Goal: Task Accomplishment & Management: Use online tool/utility

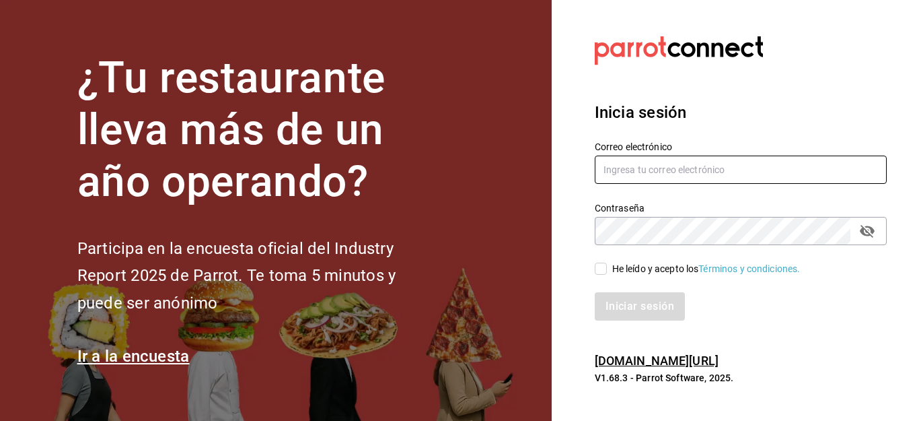
type input "[EMAIL_ADDRESS][DOMAIN_NAME]"
click at [601, 273] on input "He leído y acepto los Términos y condiciones." at bounding box center [601, 269] width 12 height 12
checkbox input "true"
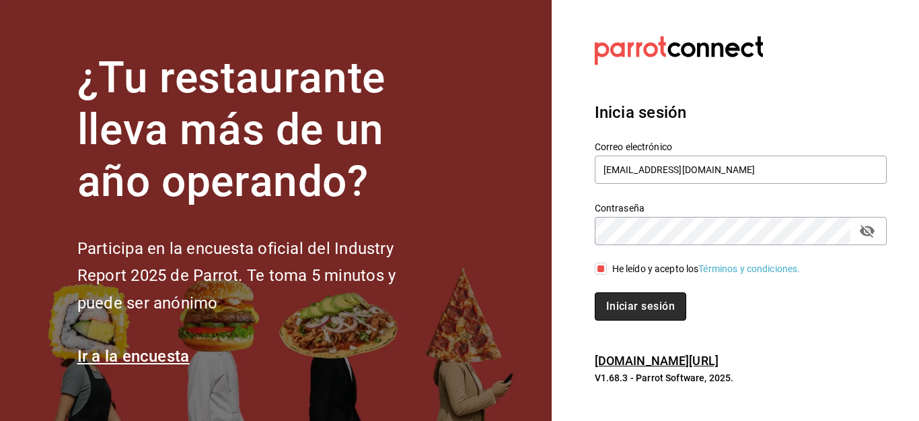
click at [647, 300] on button "Iniciar sesión" at bounding box center [641, 306] width 92 height 28
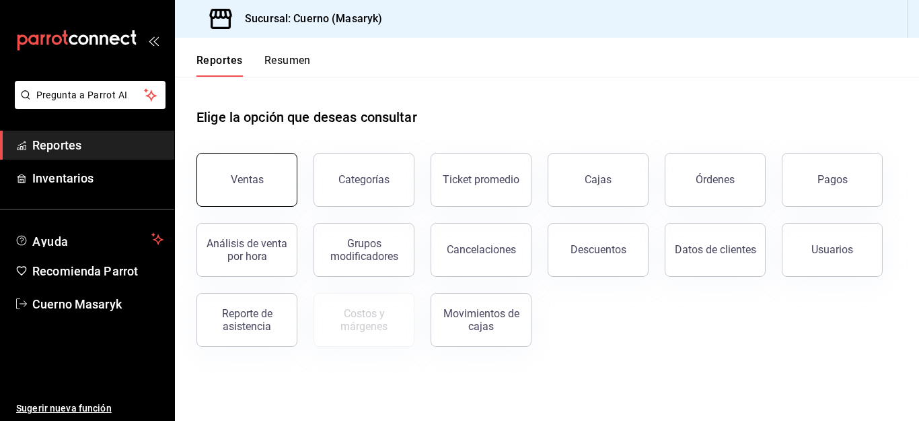
click at [250, 184] on div "Ventas" at bounding box center [247, 179] width 33 height 13
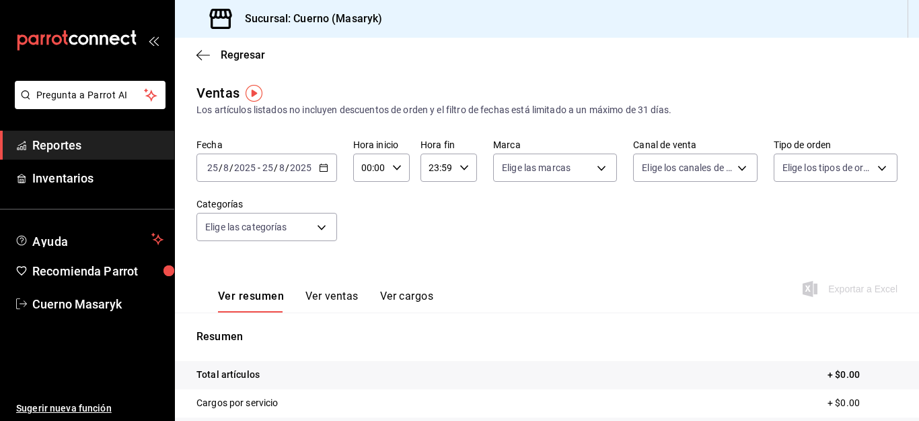
click at [398, 168] on icon "button" at bounding box center [396, 167] width 9 height 9
click at [366, 219] on span "11" at bounding box center [366, 220] width 6 height 11
type input "11:00"
click at [459, 170] on div at bounding box center [459, 210] width 919 height 421
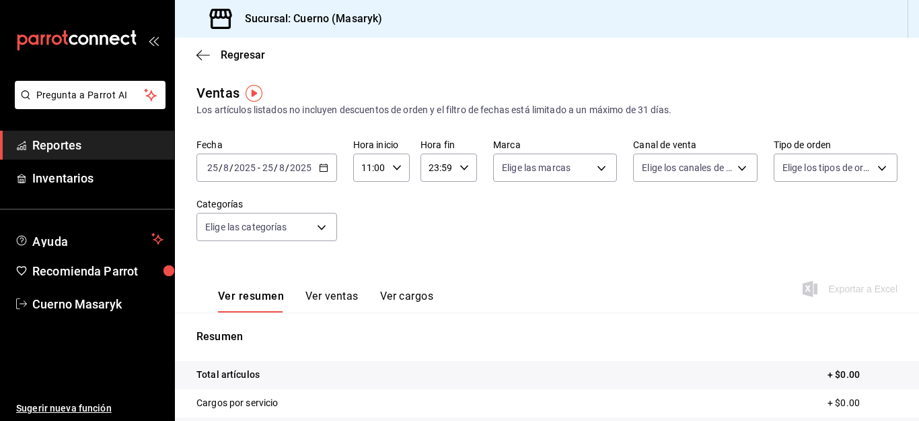
click at [460, 169] on icon "button" at bounding box center [464, 167] width 9 height 9
click at [430, 231] on span "11" at bounding box center [432, 226] width 6 height 11
click at [433, 195] on span "10" at bounding box center [432, 193] width 6 height 11
type input "10:59"
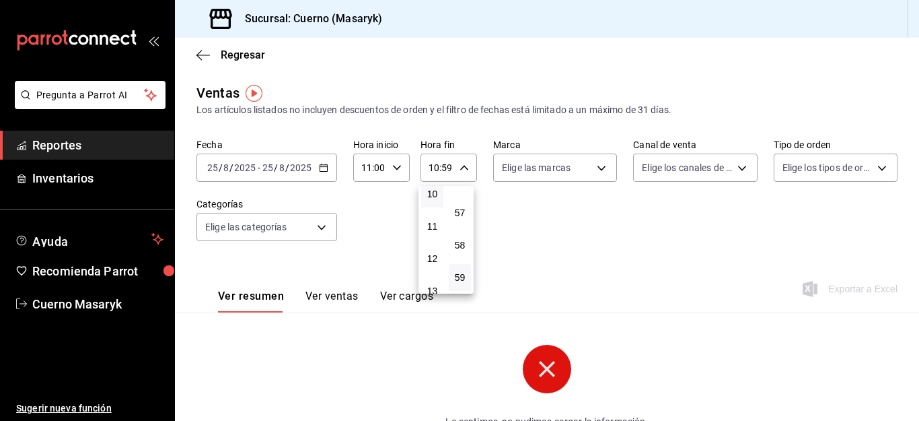
click at [319, 167] on div at bounding box center [459, 210] width 919 height 421
click at [322, 168] on icon "button" at bounding box center [323, 167] width 9 height 9
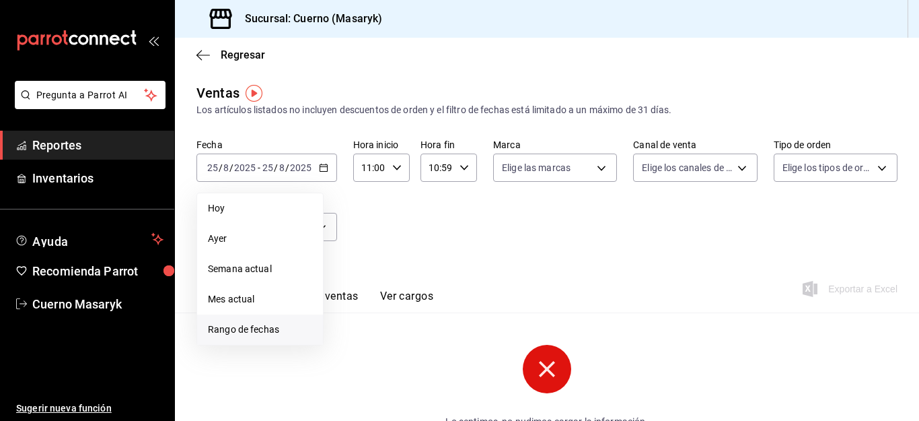
click at [241, 329] on span "Rango de fechas" at bounding box center [260, 329] width 104 height 14
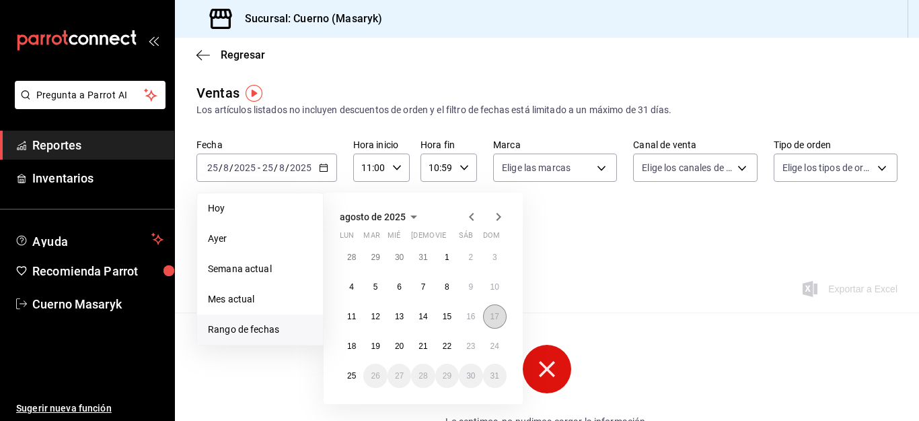
click at [496, 316] on abbr "17" at bounding box center [495, 316] width 9 height 9
click at [345, 350] on button "18" at bounding box center [352, 346] width 24 height 24
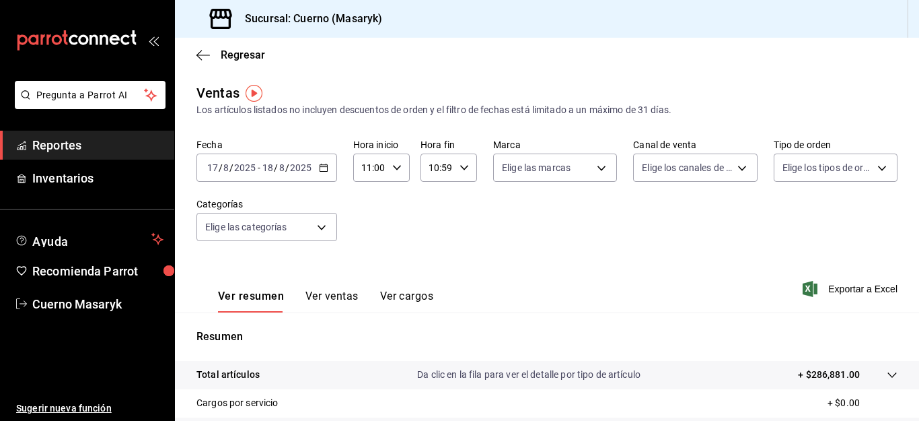
click at [340, 296] on button "Ver ventas" at bounding box center [332, 300] width 53 height 23
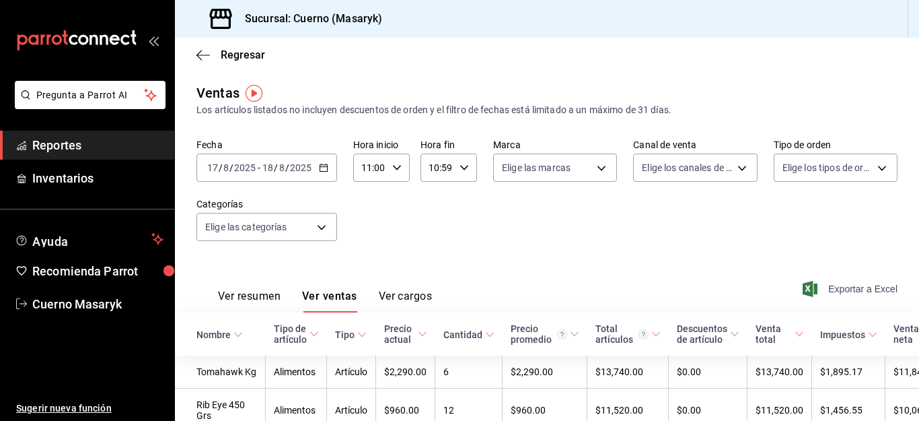
click at [844, 285] on span "Exportar a Excel" at bounding box center [852, 289] width 92 height 16
click at [320, 168] on \(Stroke\) "button" at bounding box center [324, 167] width 8 height 7
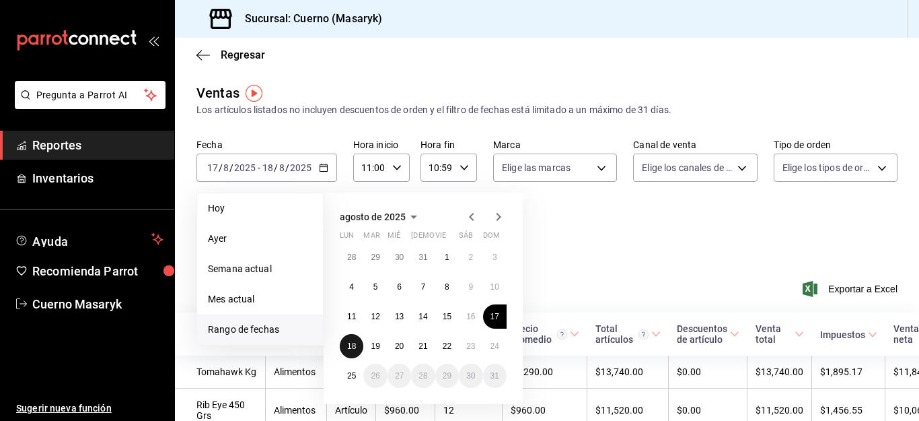
click at [348, 341] on button "18" at bounding box center [352, 346] width 24 height 24
click at [369, 345] on button "19" at bounding box center [375, 346] width 24 height 24
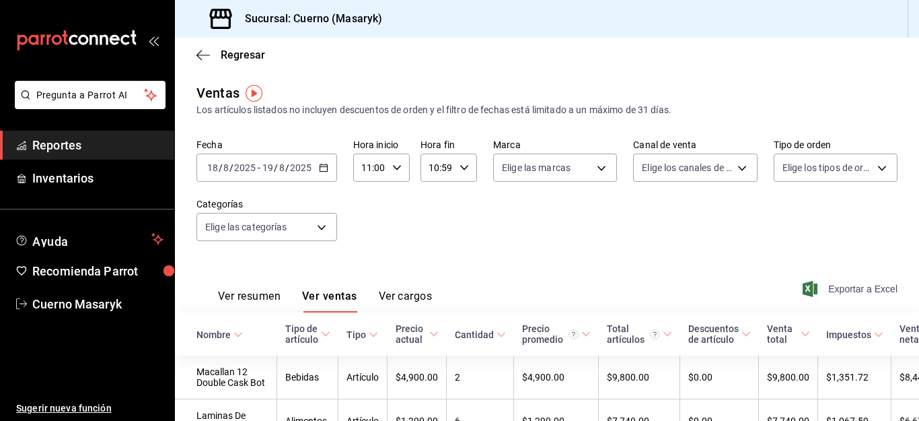
click at [846, 287] on span "Exportar a Excel" at bounding box center [852, 289] width 92 height 16
click at [324, 166] on icon "button" at bounding box center [323, 167] width 9 height 9
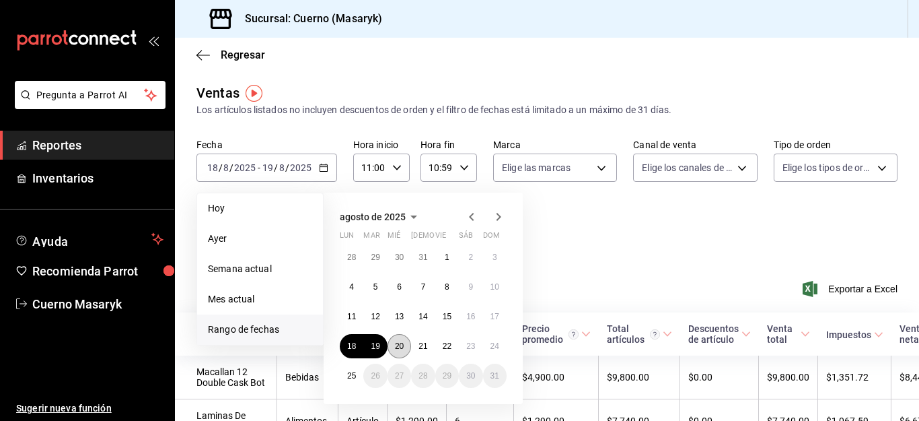
click at [402, 349] on abbr "20" at bounding box center [399, 345] width 9 height 9
click at [426, 349] on abbr "21" at bounding box center [423, 345] width 9 height 9
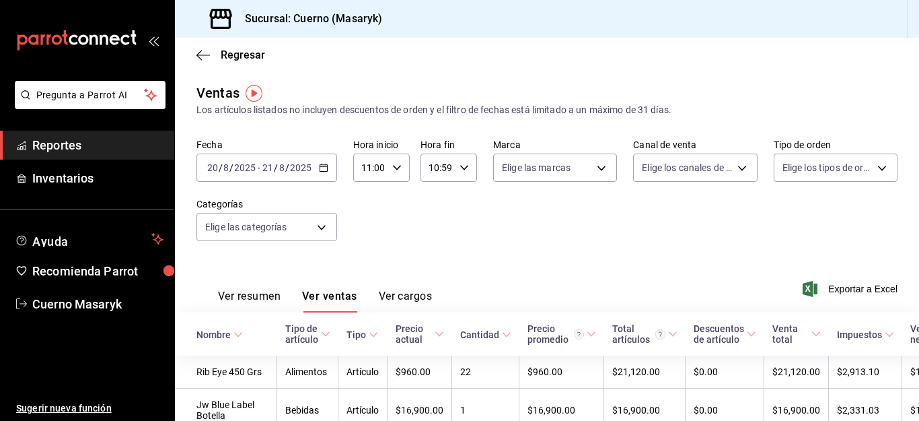
click at [852, 291] on span "Exportar a Excel" at bounding box center [852, 289] width 92 height 16
click at [322, 162] on div "[DATE] [DATE] - [DATE] [DATE]" at bounding box center [267, 167] width 141 height 28
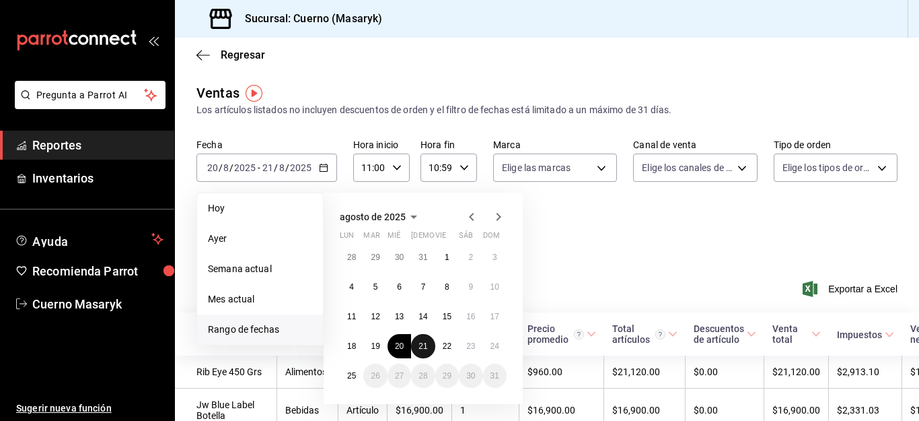
click at [425, 344] on abbr "21" at bounding box center [423, 345] width 9 height 9
click at [442, 343] on button "22" at bounding box center [448, 346] width 24 height 24
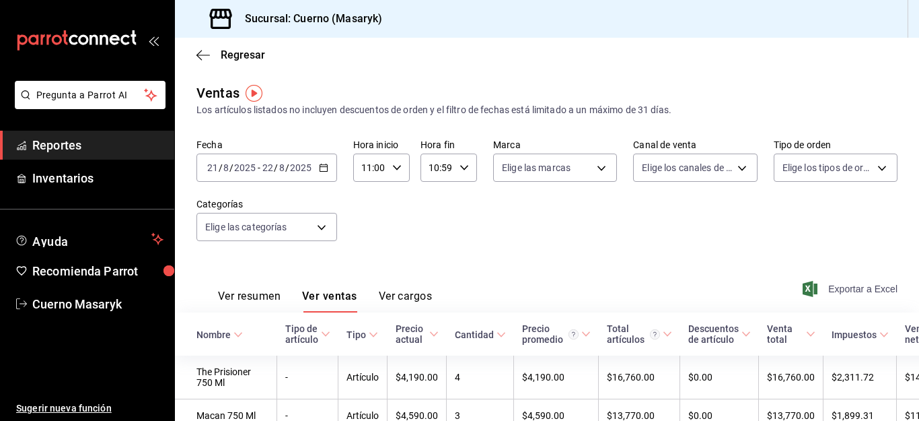
click at [859, 288] on span "Exportar a Excel" at bounding box center [852, 289] width 92 height 16
click at [322, 174] on div "[DATE] [DATE] - [DATE] [DATE]" at bounding box center [267, 167] width 141 height 28
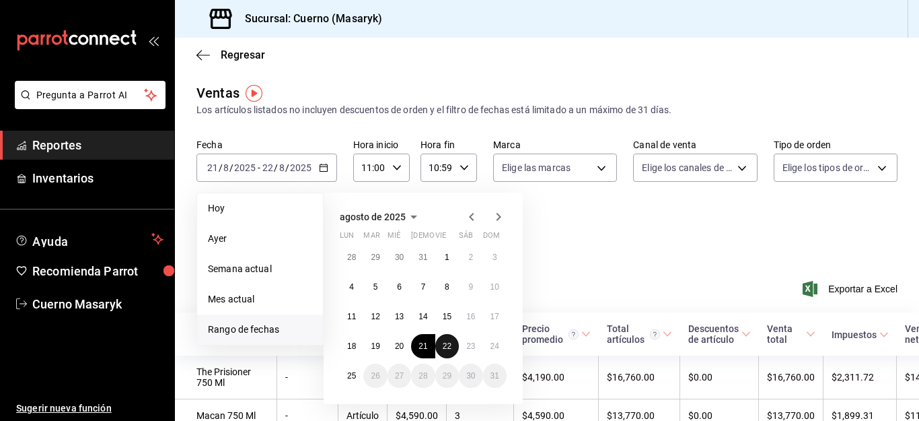
click at [448, 344] on abbr "22" at bounding box center [447, 345] width 9 height 9
click at [470, 344] on abbr "23" at bounding box center [470, 345] width 9 height 9
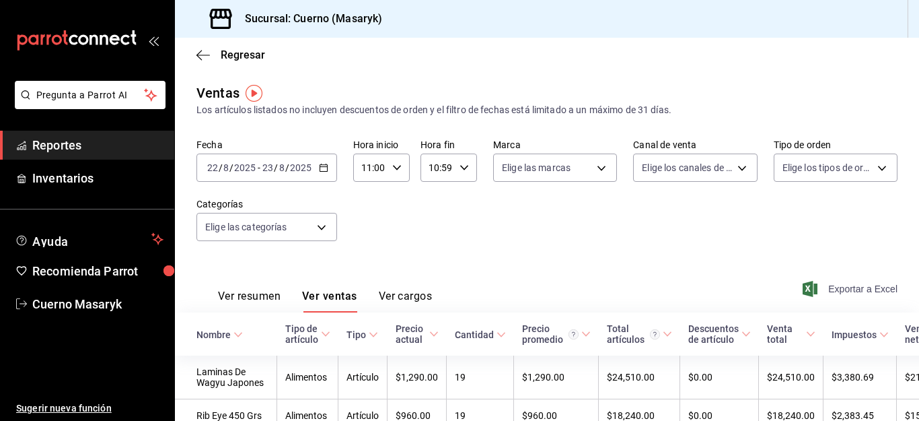
click at [847, 290] on span "Exportar a Excel" at bounding box center [852, 289] width 92 height 16
click at [322, 169] on icon "button" at bounding box center [323, 167] width 9 height 9
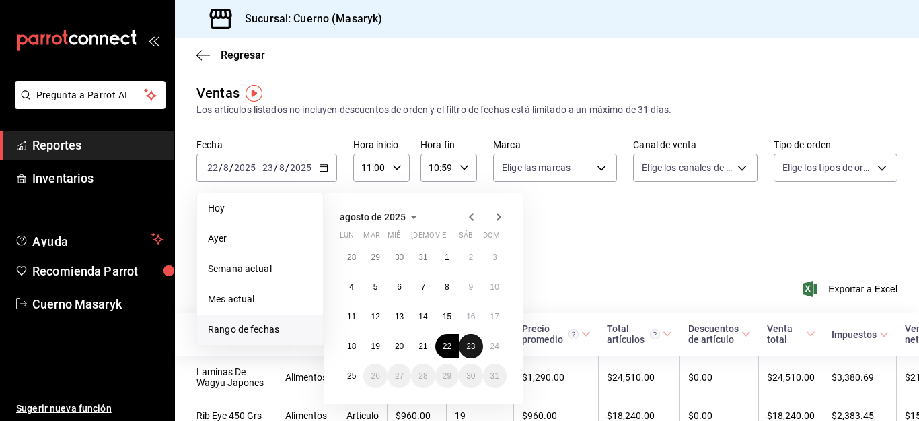
click at [463, 345] on button "23" at bounding box center [471, 346] width 24 height 24
click at [489, 345] on button "24" at bounding box center [495, 346] width 24 height 24
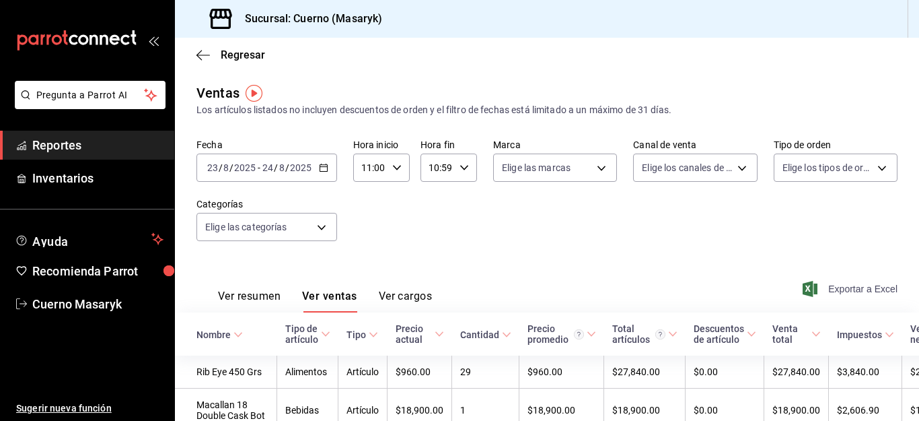
click at [840, 286] on span "Exportar a Excel" at bounding box center [852, 289] width 92 height 16
click at [393, 167] on \(Stroke\) "button" at bounding box center [397, 167] width 8 height 5
click at [368, 265] on span "15" at bounding box center [366, 263] width 6 height 11
type input "15:00"
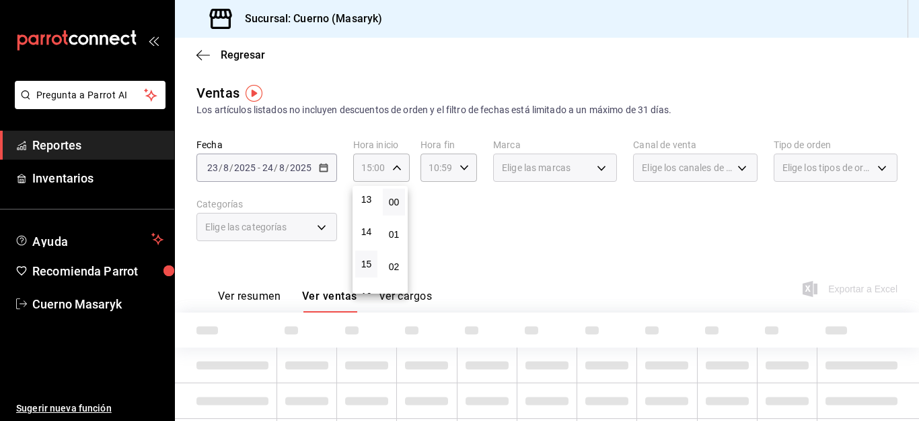
click at [464, 166] on div at bounding box center [459, 210] width 919 height 421
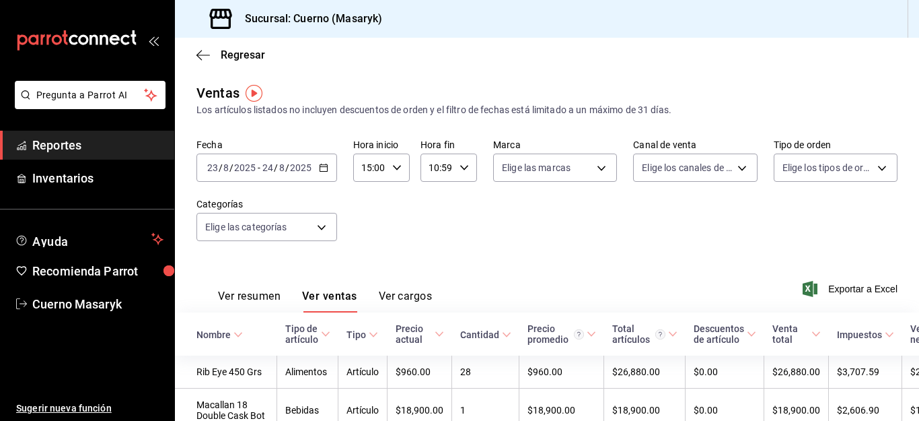
click at [464, 166] on \(Stroke\) "button" at bounding box center [464, 167] width 8 height 5
click at [435, 275] on span "23" at bounding box center [432, 277] width 6 height 11
type input "23:59"
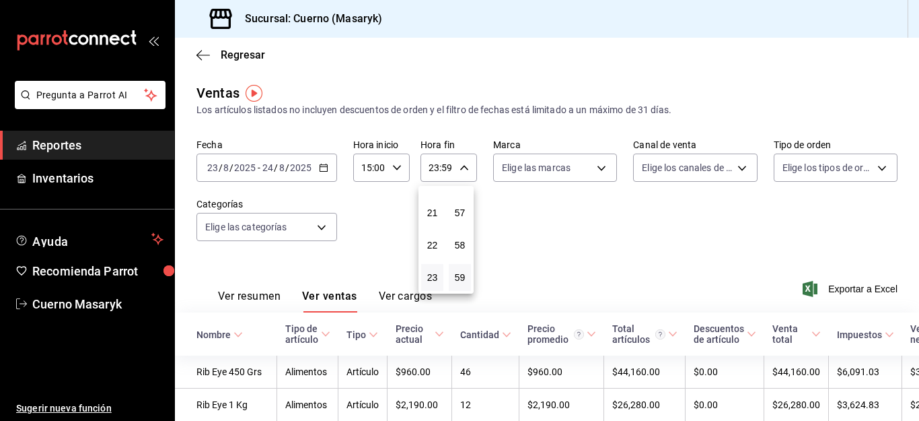
click at [319, 223] on div at bounding box center [459, 210] width 919 height 421
click at [319, 223] on body "Pregunta a Parrot AI Reportes Inventarios Ayuda Recomienda Parrot Cuerno Masary…" at bounding box center [459, 210] width 919 height 421
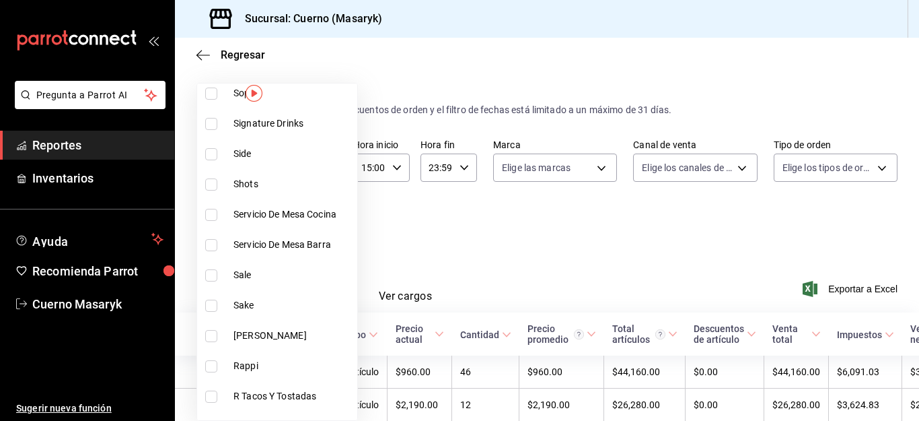
scroll to position [808, 0]
click at [278, 125] on span "Signature Drinks" at bounding box center [293, 125] width 118 height 14
type input "9105c755-36d1-48b5-b643-9e622369a50a"
checkbox input "true"
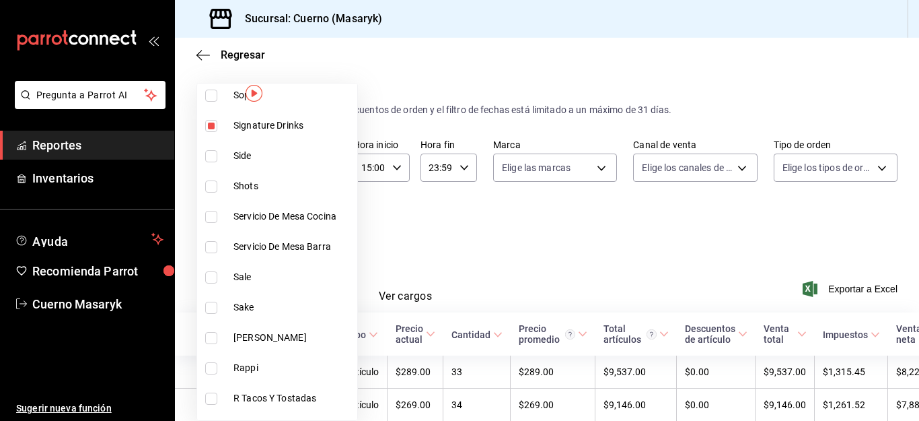
click at [438, 234] on div at bounding box center [459, 210] width 919 height 421
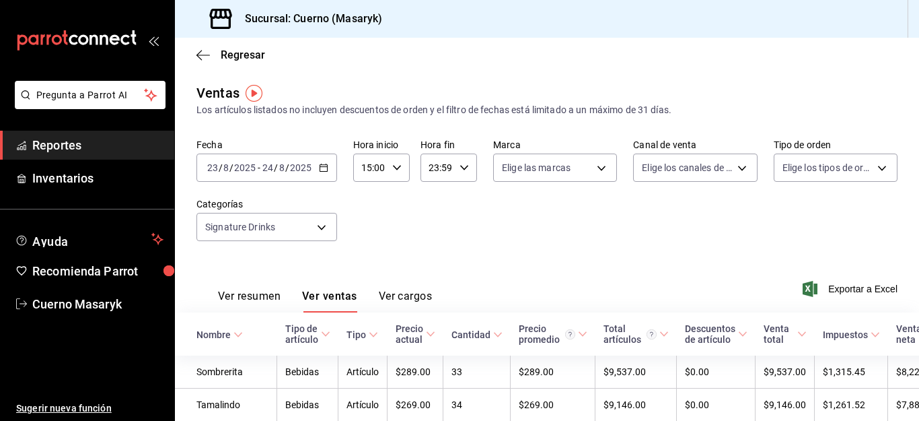
click at [320, 163] on icon "button" at bounding box center [323, 167] width 9 height 9
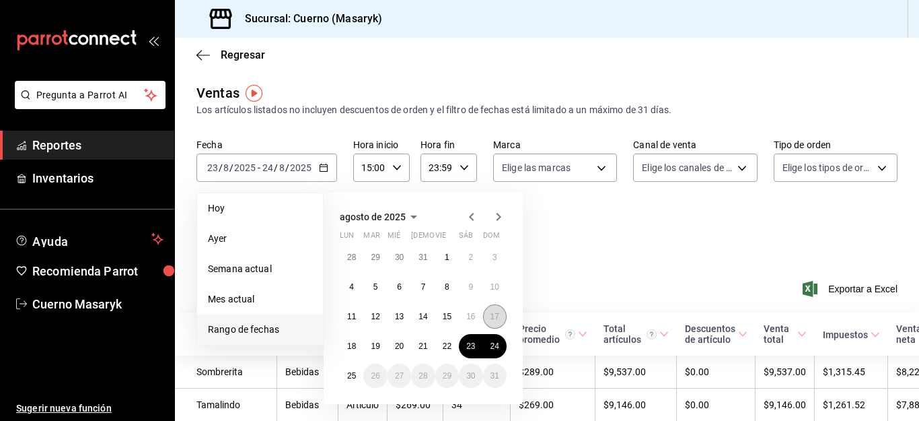
click at [493, 311] on button "17" at bounding box center [495, 316] width 24 height 24
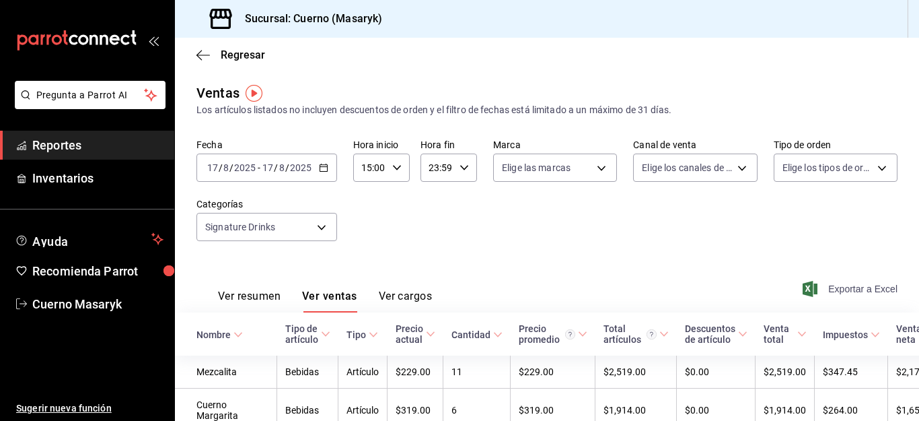
click at [841, 287] on span "Exportar a Excel" at bounding box center [852, 289] width 92 height 16
click at [323, 168] on icon "button" at bounding box center [323, 167] width 9 height 9
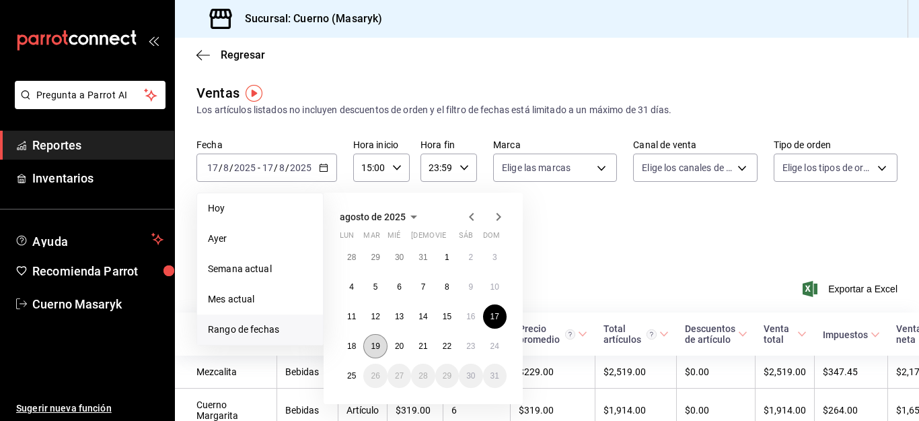
click at [376, 340] on button "19" at bounding box center [375, 346] width 24 height 24
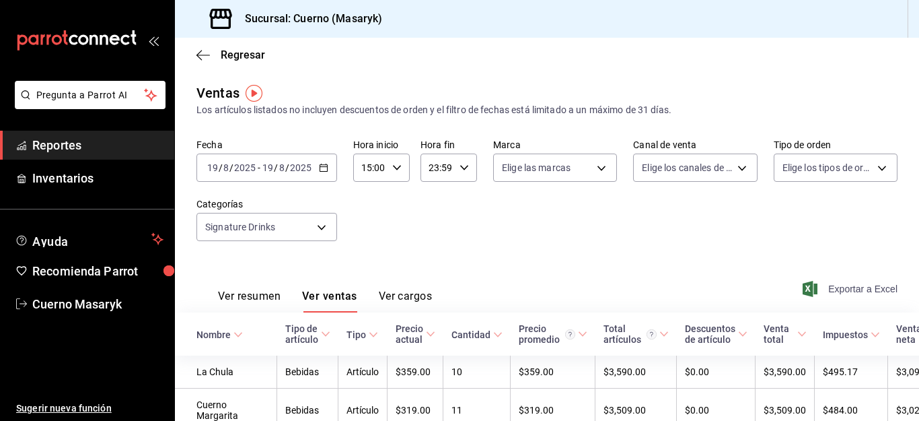
click at [843, 289] on span "Exportar a Excel" at bounding box center [852, 289] width 92 height 16
click at [442, 101] on div "Ventas Los artículos listados no incluyen descuentos de orden y el filtro de fe…" at bounding box center [547, 100] width 701 height 34
click at [321, 168] on icon "button" at bounding box center [323, 167] width 9 height 9
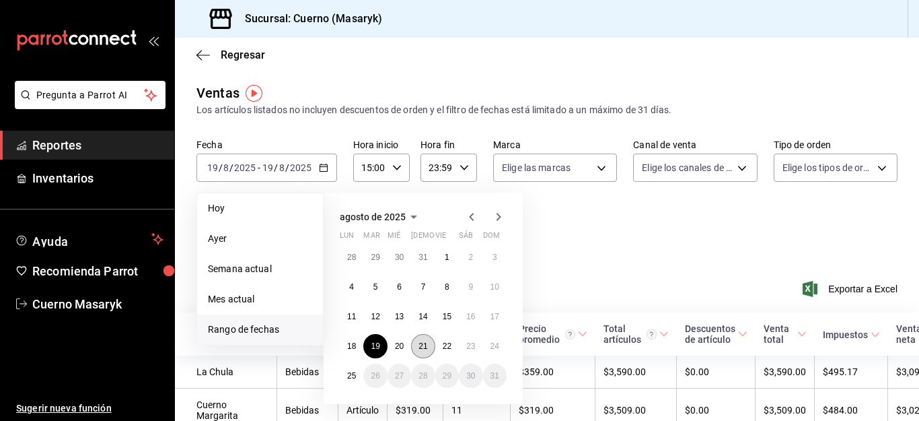
click at [427, 349] on abbr "21" at bounding box center [423, 345] width 9 height 9
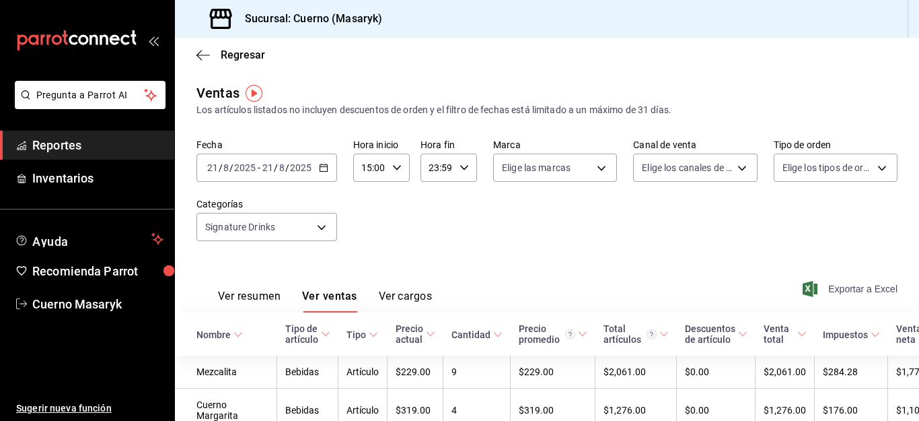
click at [854, 291] on span "Exportar a Excel" at bounding box center [852, 289] width 92 height 16
click at [326, 172] on \(Stroke\) "button" at bounding box center [324, 167] width 8 height 7
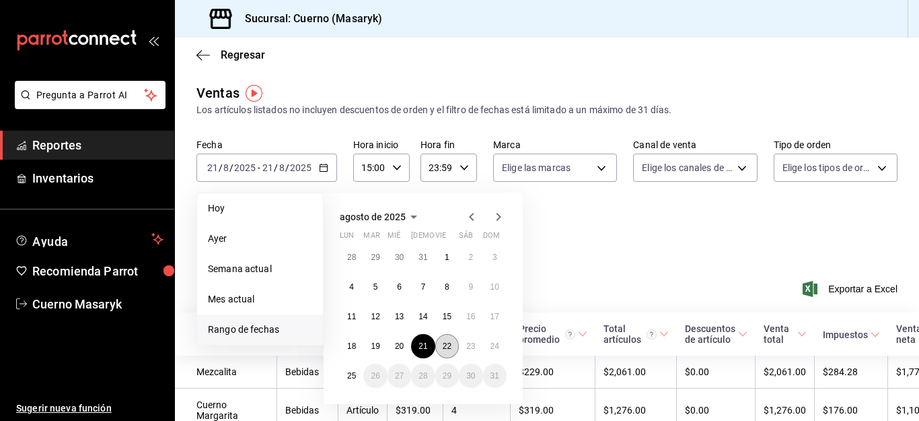
click at [446, 343] on abbr "22" at bounding box center [447, 345] width 9 height 9
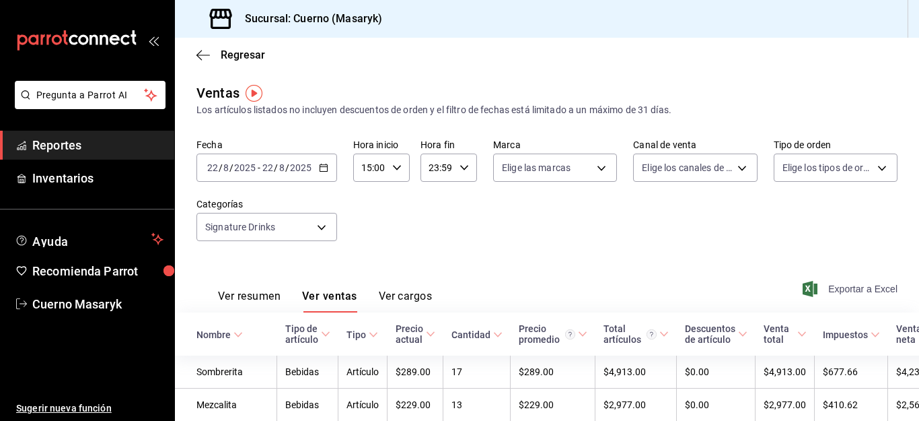
click at [829, 288] on span "Exportar a Excel" at bounding box center [852, 289] width 92 height 16
click at [319, 170] on icon "button" at bounding box center [323, 167] width 9 height 9
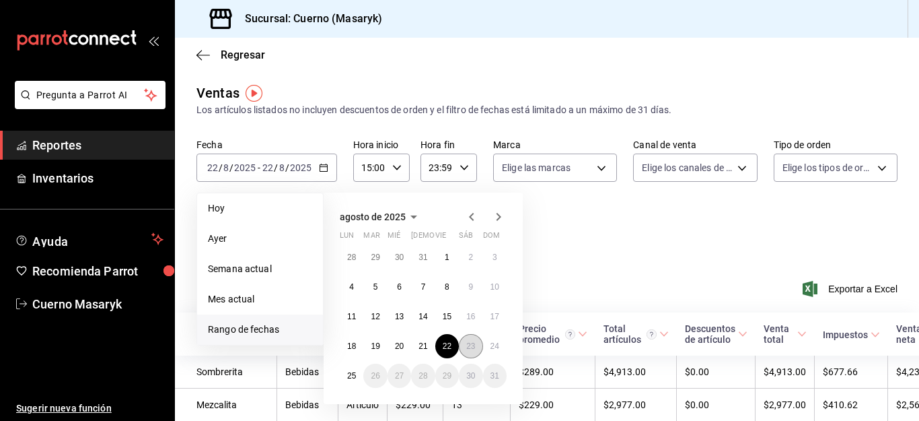
click at [470, 351] on button "23" at bounding box center [471, 346] width 24 height 24
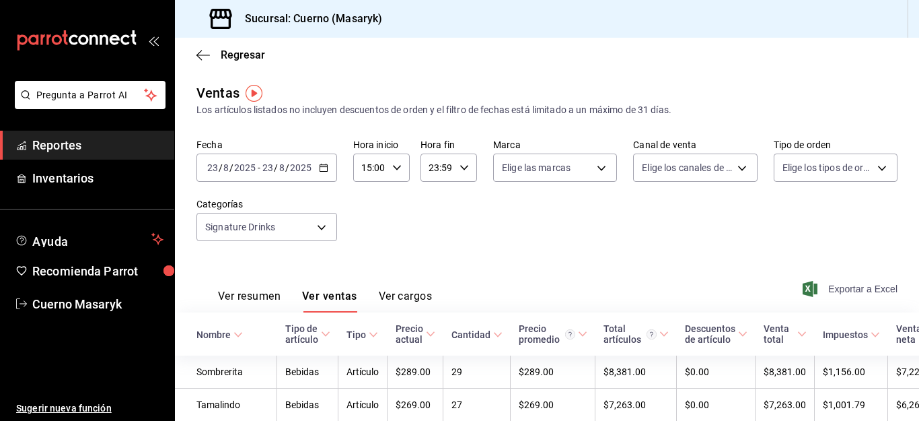
click at [832, 291] on span "Exportar a Excel" at bounding box center [852, 289] width 92 height 16
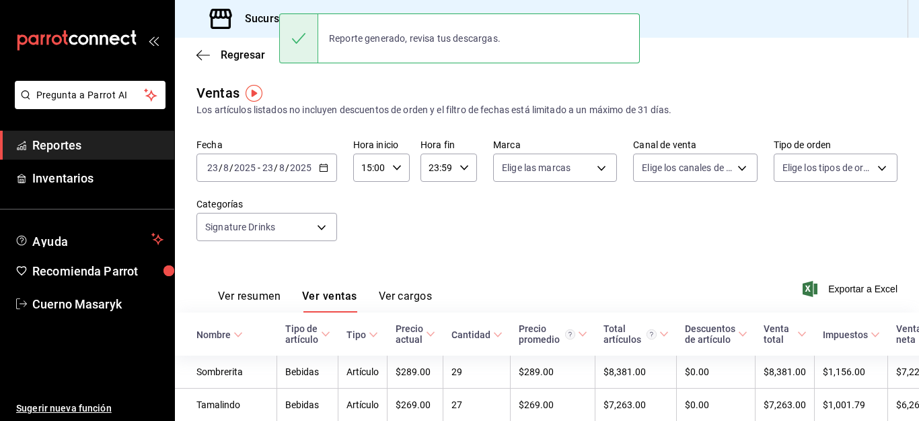
click at [609, 243] on div "Fecha [DATE] [DATE] - [DATE] [DATE] Hora inicio 15:00 Hora inicio Hora fin 23:5…" at bounding box center [547, 198] width 701 height 118
